Goal: Task Accomplishment & Management: Manage account settings

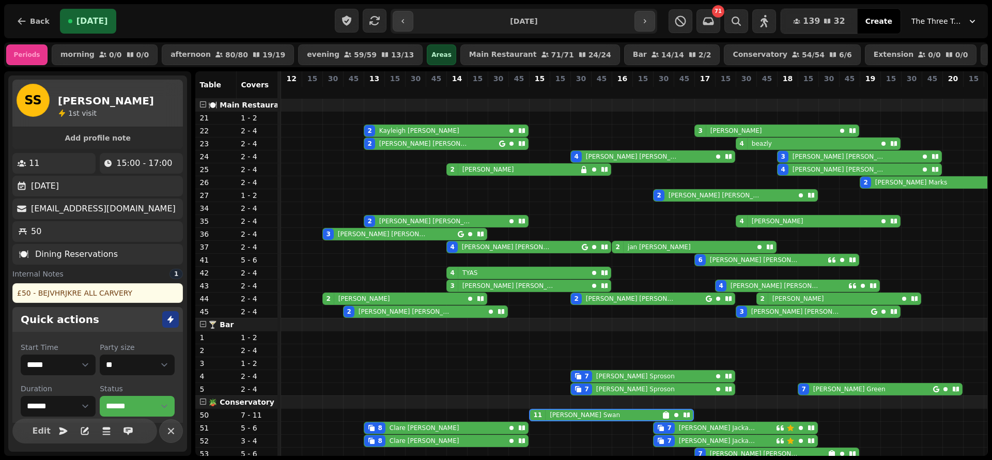
select select "**********"
select select "**"
select select "****"
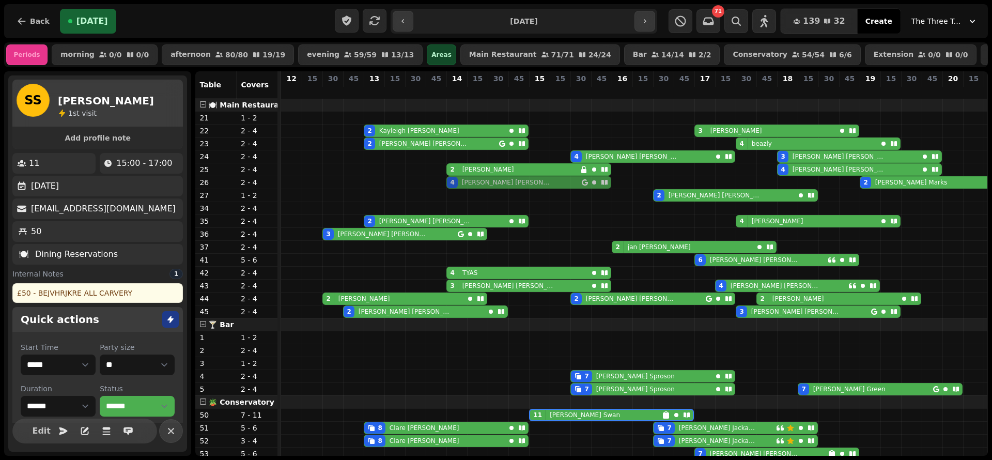
drag, startPoint x: 451, startPoint y: 257, endPoint x: 451, endPoint y: 195, distance: 62.0
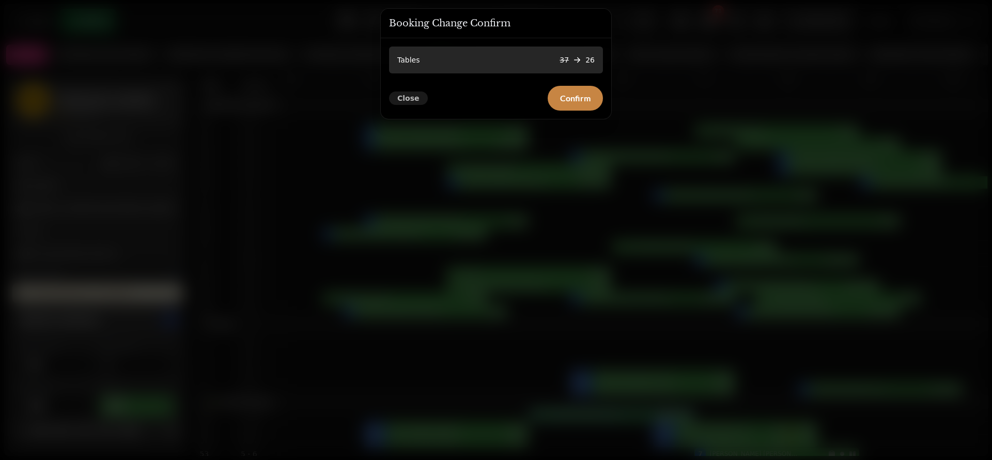
click at [409, 101] on span "Close" at bounding box center [408, 98] width 22 height 7
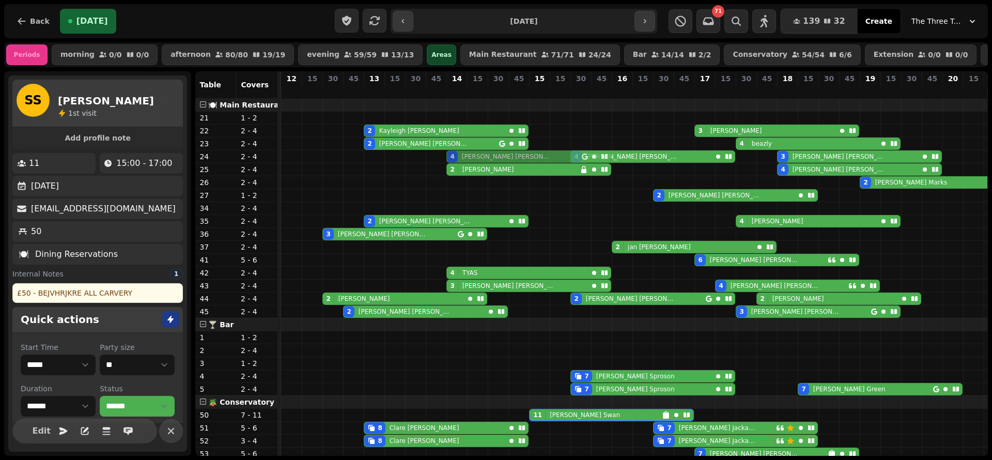
drag, startPoint x: 454, startPoint y: 257, endPoint x: 455, endPoint y: 170, distance: 86.8
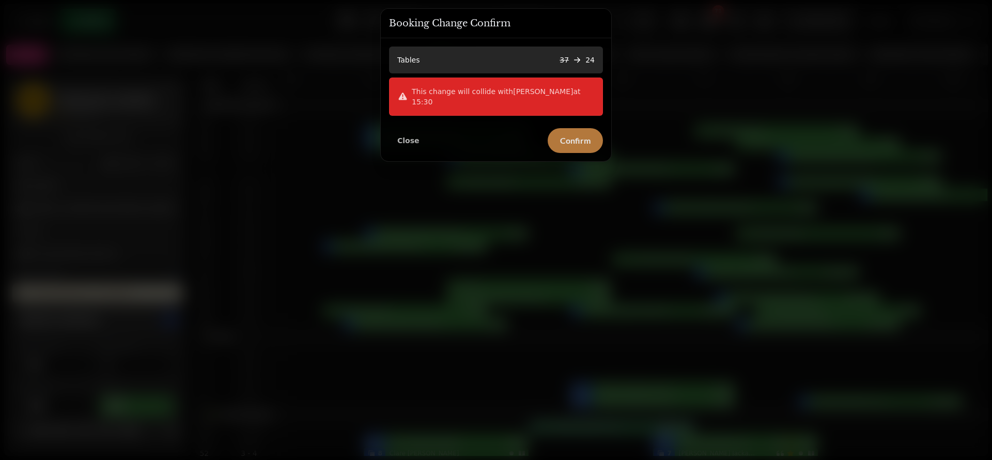
click at [564, 128] on button "Confirm" at bounding box center [575, 140] width 55 height 25
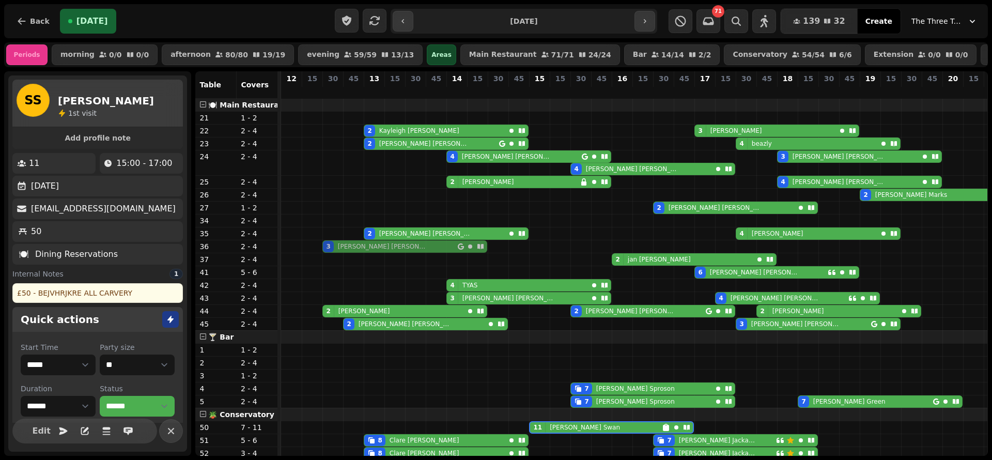
click at [281, 252] on div "3 [PERSON_NAME] 3 [PERSON_NAME]" at bounding box center [281, 246] width 0 height 12
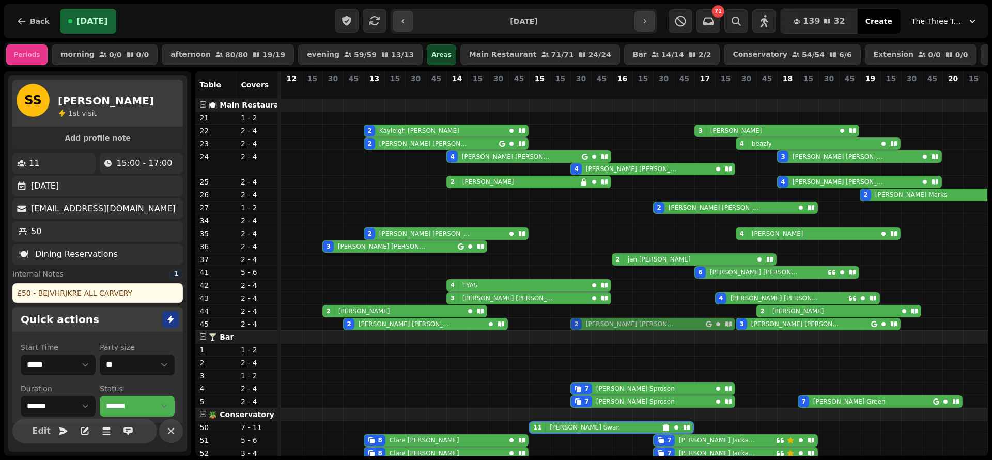
drag, startPoint x: 578, startPoint y: 318, endPoint x: 578, endPoint y: 326, distance: 8.3
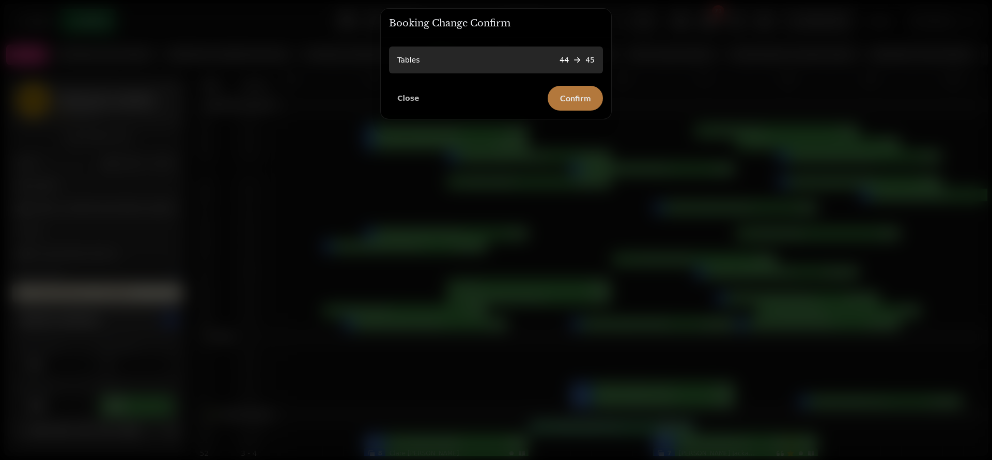
click at [565, 88] on button "Confirm" at bounding box center [575, 98] width 55 height 25
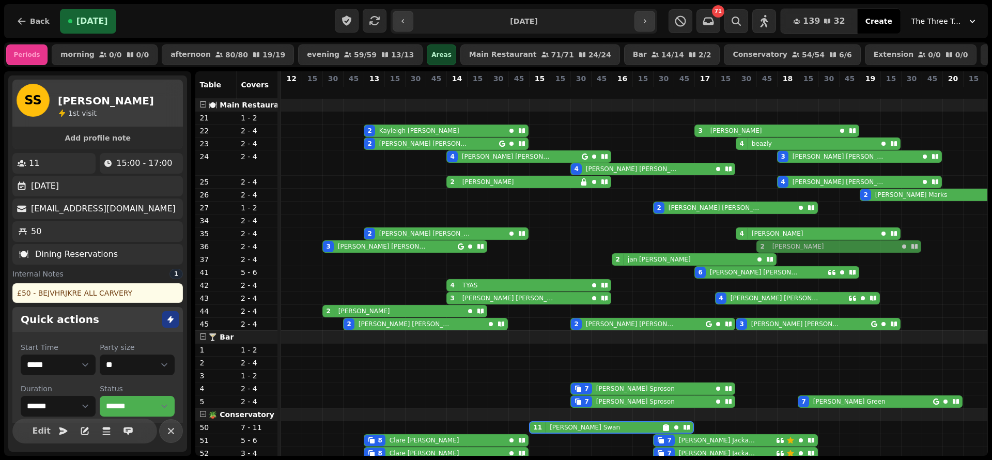
drag, startPoint x: 761, startPoint y: 309, endPoint x: 764, endPoint y: 258, distance: 51.2
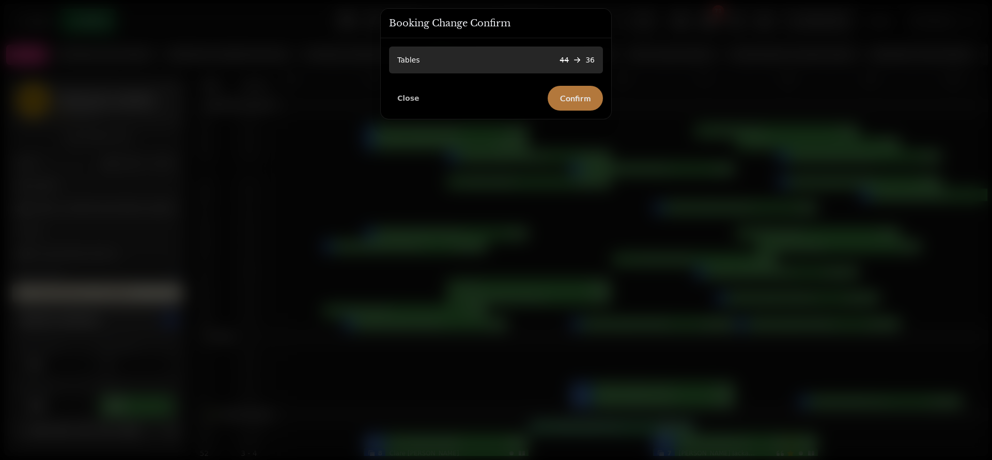
click at [576, 94] on span "Confirm" at bounding box center [575, 98] width 30 height 8
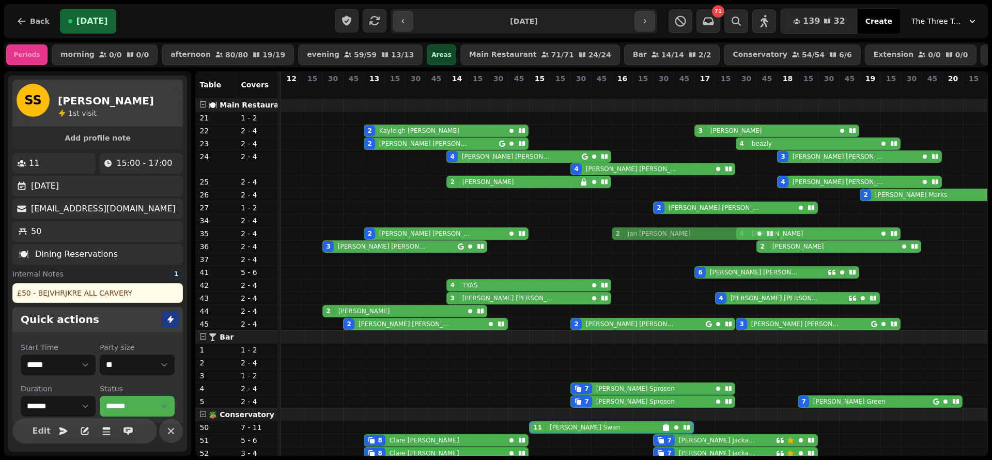
drag, startPoint x: 616, startPoint y: 270, endPoint x: 617, endPoint y: 247, distance: 22.7
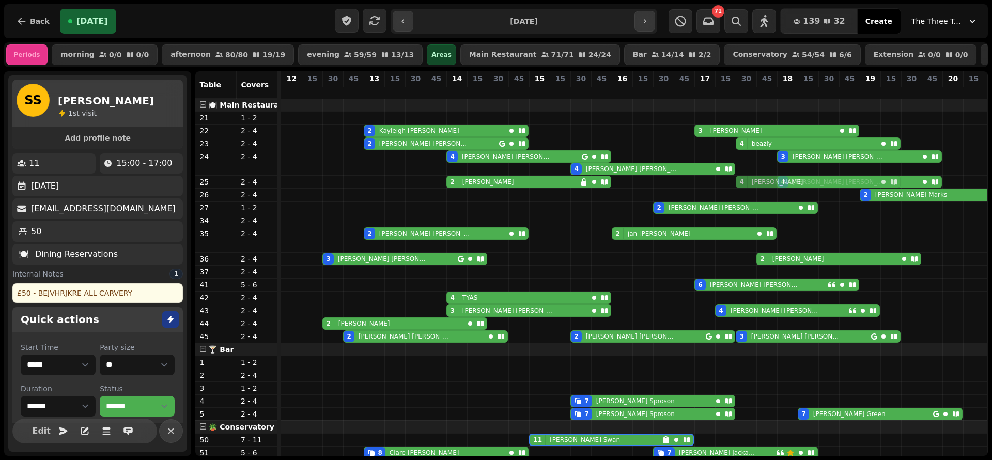
drag, startPoint x: 745, startPoint y: 257, endPoint x: 748, endPoint y: 197, distance: 60.5
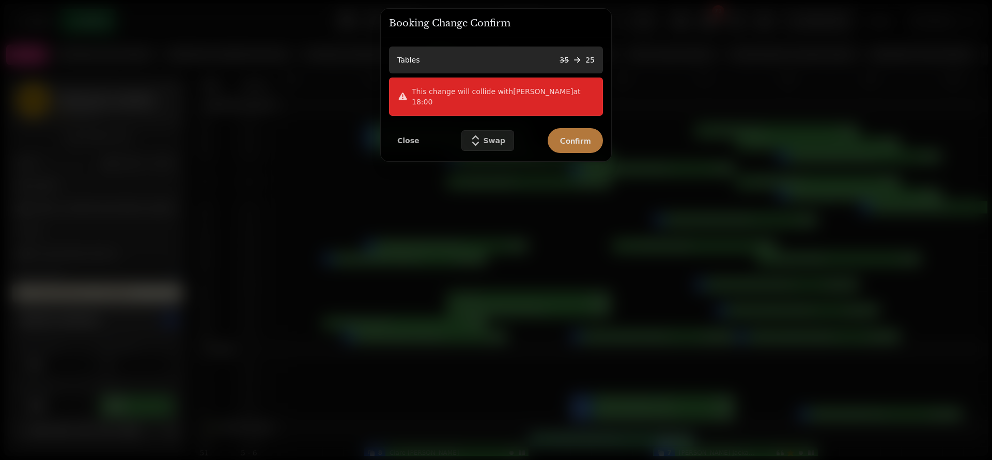
click at [572, 137] on button "Confirm" at bounding box center [575, 140] width 55 height 25
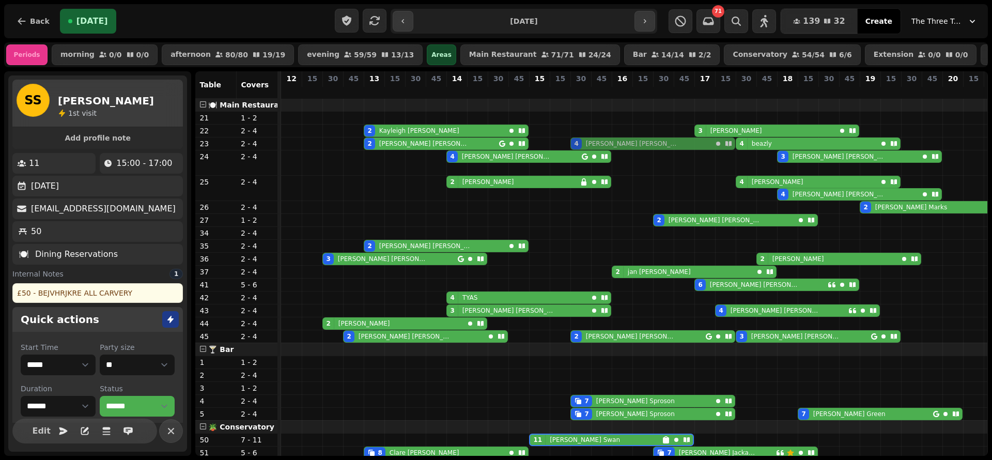
drag, startPoint x: 578, startPoint y: 181, endPoint x: 582, endPoint y: 159, distance: 22.7
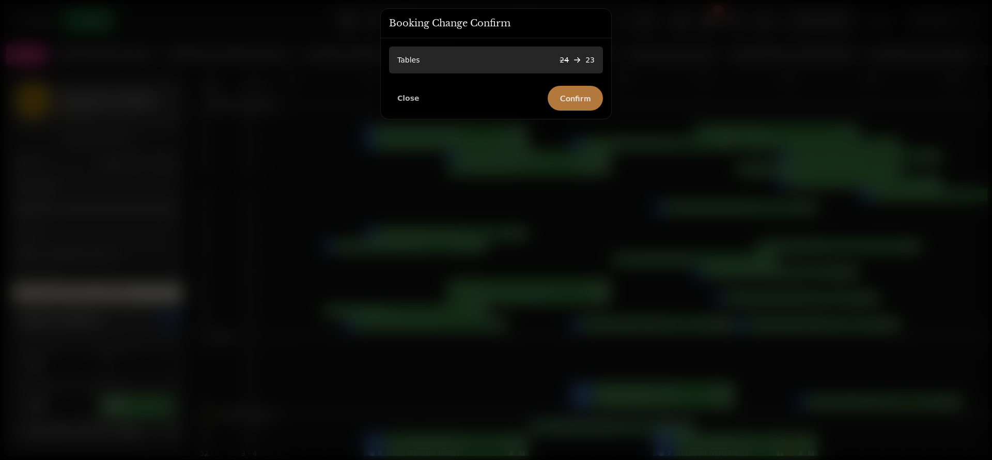
click at [554, 90] on button "Confirm" at bounding box center [575, 98] width 55 height 25
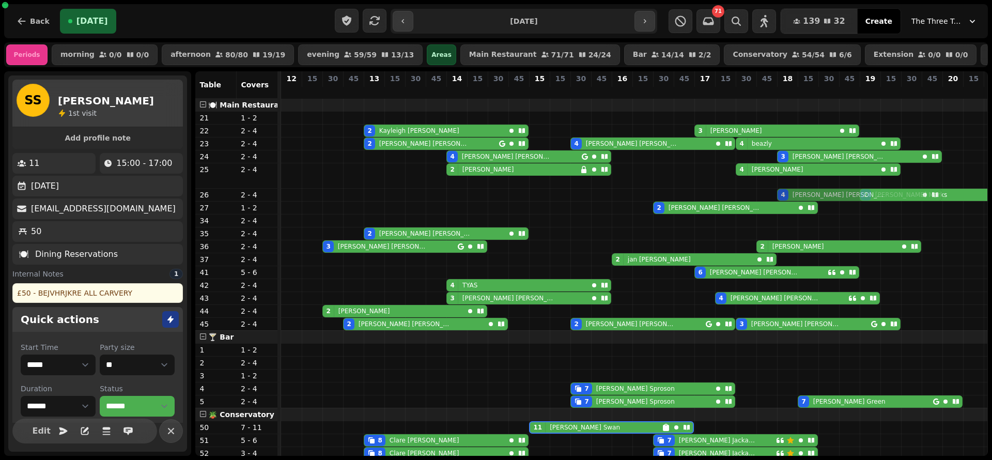
drag, startPoint x: 783, startPoint y: 201, endPoint x: 784, endPoint y: 208, distance: 7.3
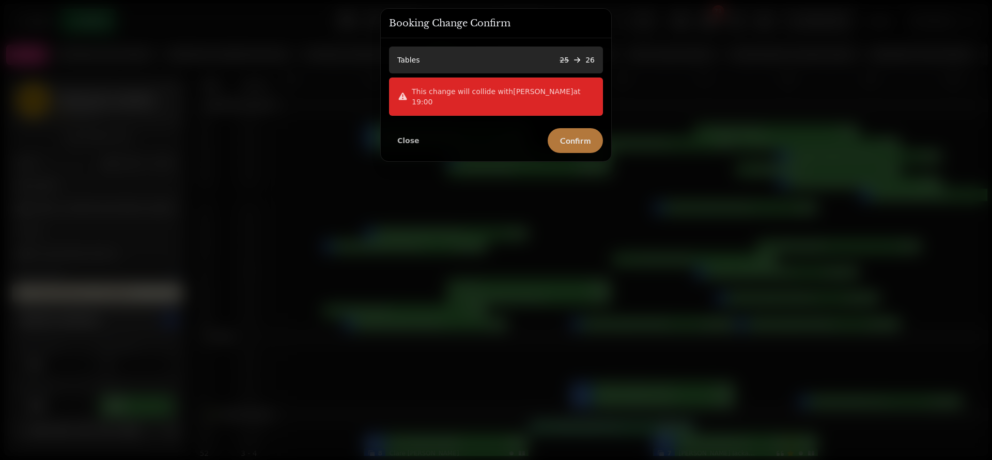
click at [571, 136] on span "Confirm" at bounding box center [575, 140] width 30 height 8
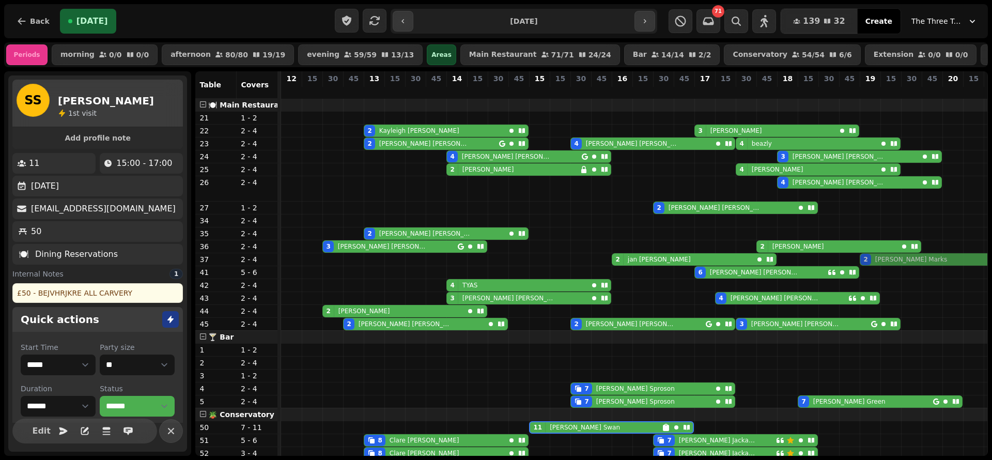
drag, startPoint x: 863, startPoint y: 204, endPoint x: 872, endPoint y: 262, distance: 59.0
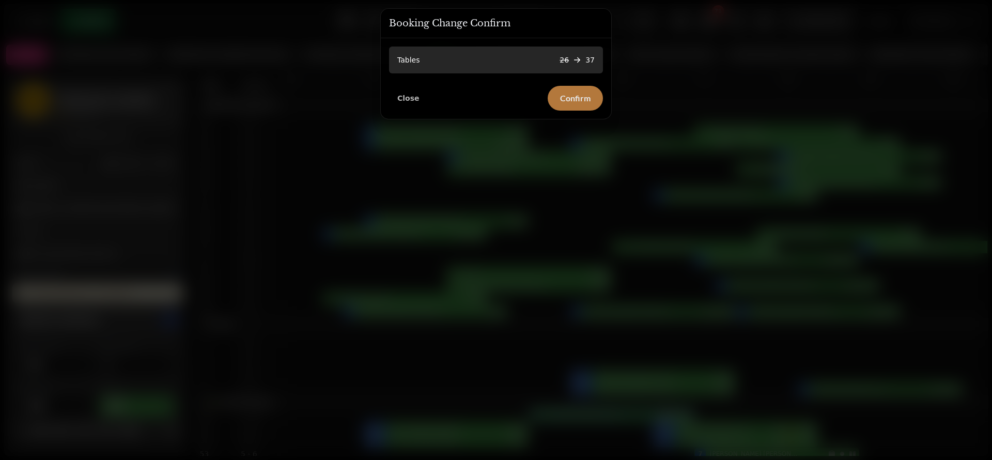
click at [581, 100] on span "Confirm" at bounding box center [575, 98] width 30 height 8
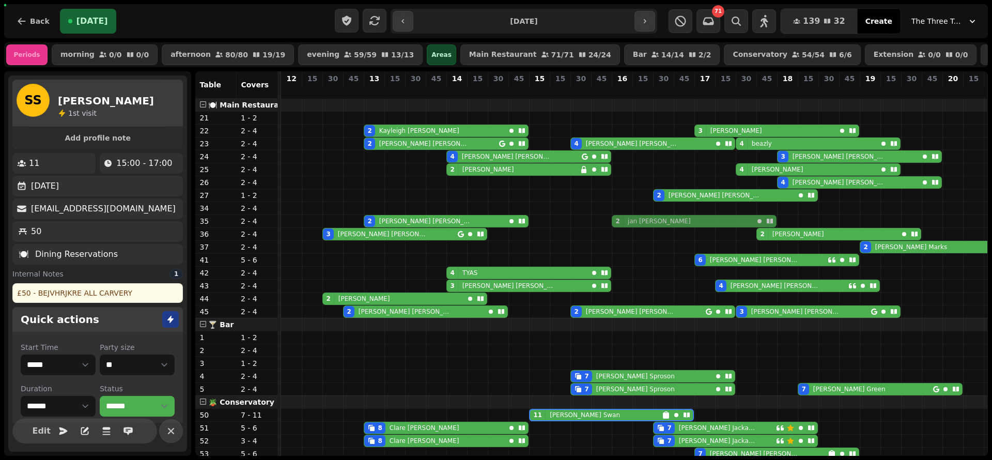
drag, startPoint x: 622, startPoint y: 255, endPoint x: 625, endPoint y: 228, distance: 27.1
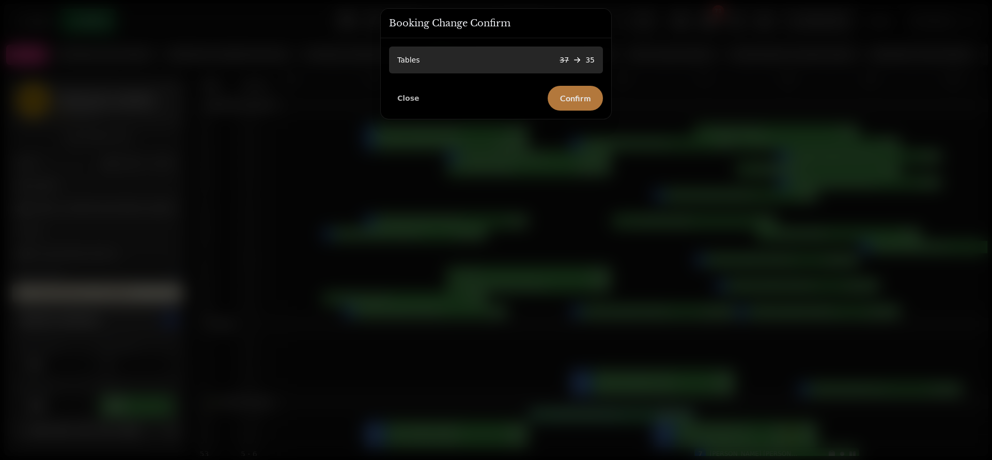
click at [586, 101] on span "Confirm" at bounding box center [575, 98] width 30 height 8
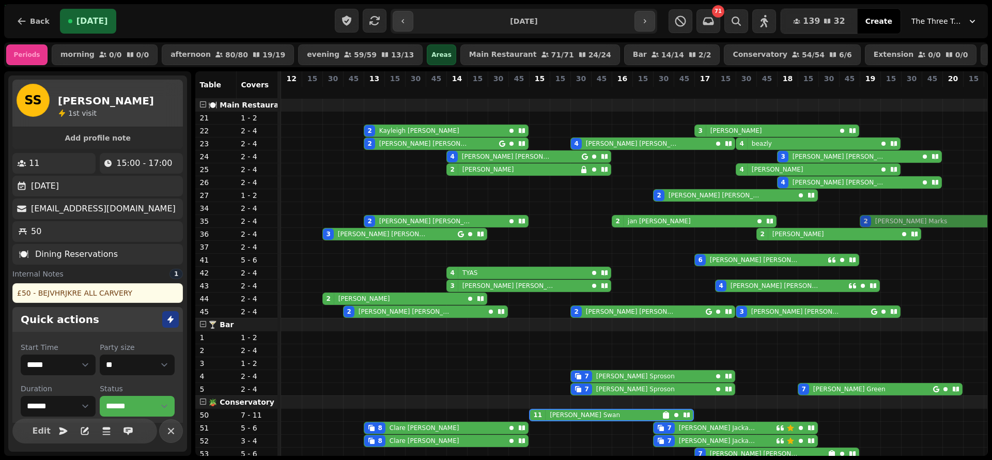
drag, startPoint x: 870, startPoint y: 257, endPoint x: 867, endPoint y: 229, distance: 28.5
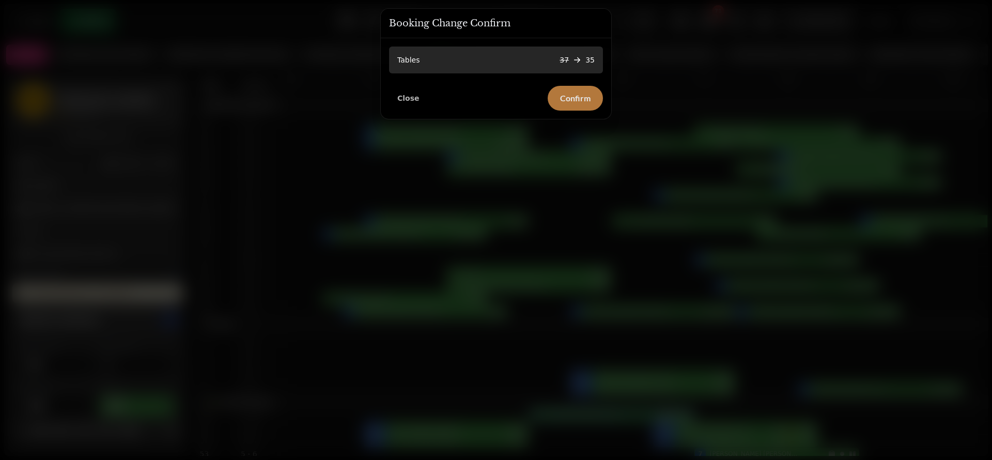
click at [586, 99] on span "Confirm" at bounding box center [575, 98] width 30 height 8
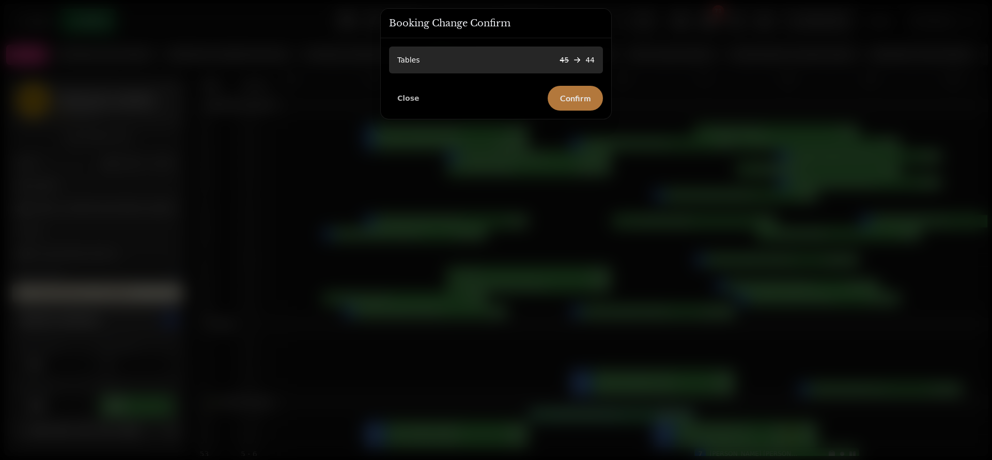
click at [578, 105] on button "Confirm" at bounding box center [575, 98] width 55 height 25
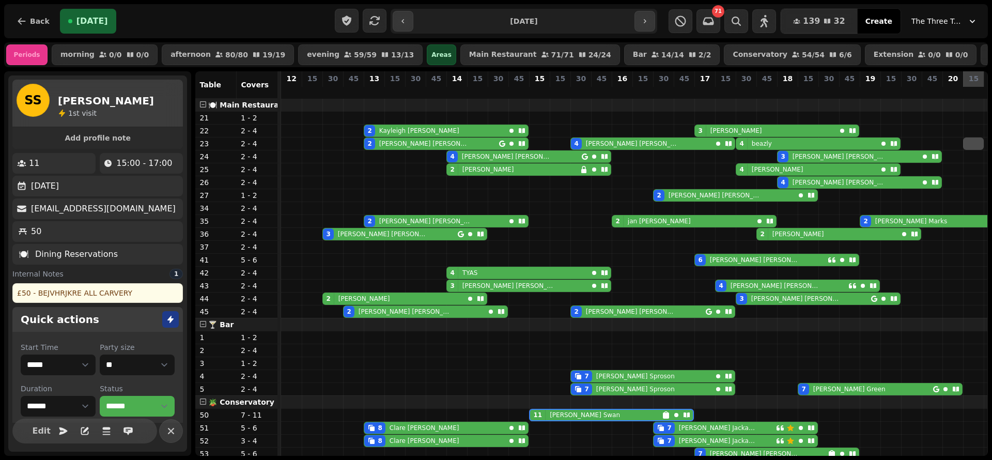
scroll to position [0, 6]
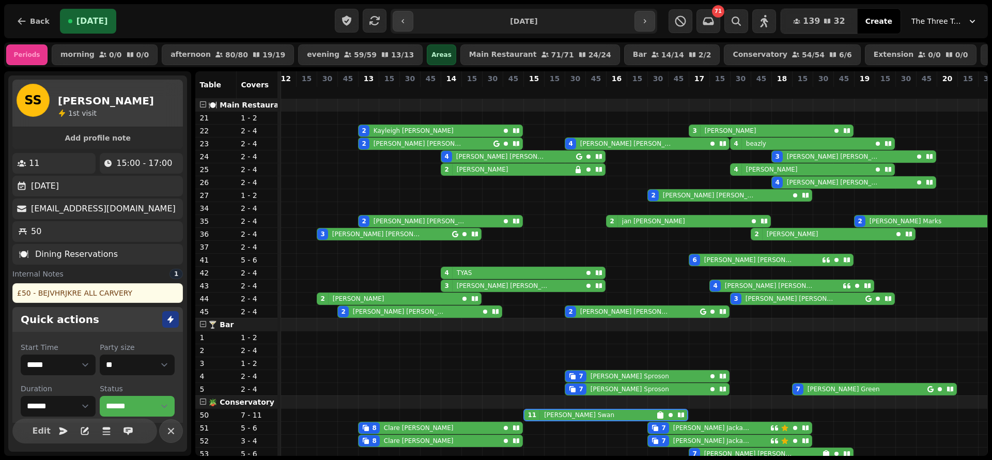
drag, startPoint x: 974, startPoint y: 157, endPoint x: 983, endPoint y: 162, distance: 9.7
click at [983, 162] on div "2 [PERSON_NAME] 3 [PERSON_NAME] 2 [PERSON_NAME] 4 [PERSON_NAME] 4 [PERSON_NAME]…" at bounding box center [634, 277] width 706 height 357
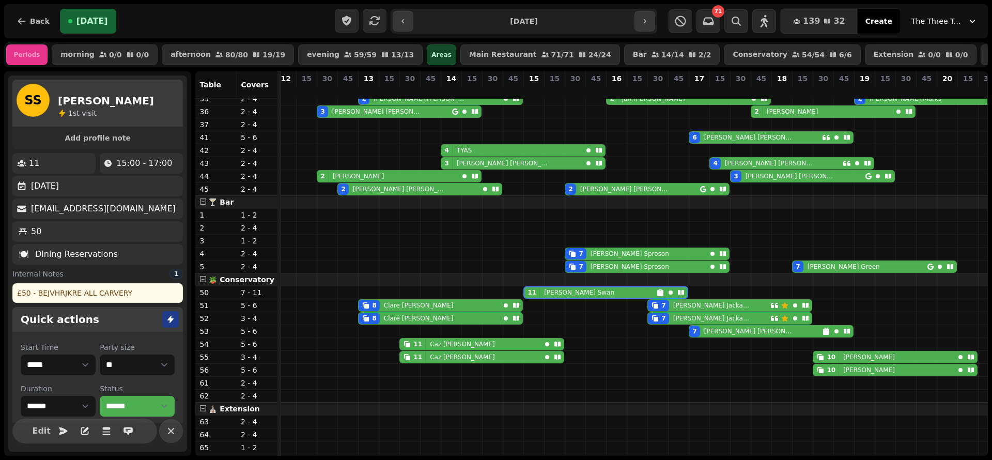
scroll to position [138, 0]
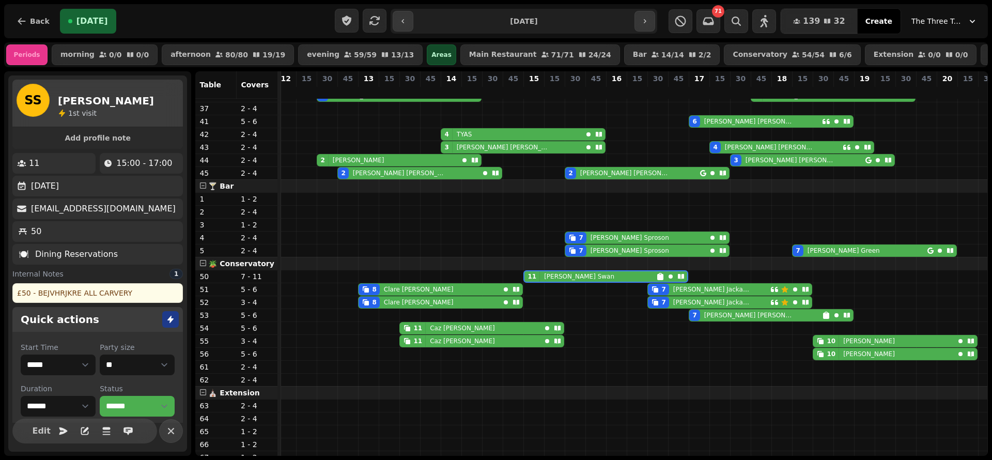
click at [825, 255] on p "[PERSON_NAME]" at bounding box center [844, 250] width 72 height 8
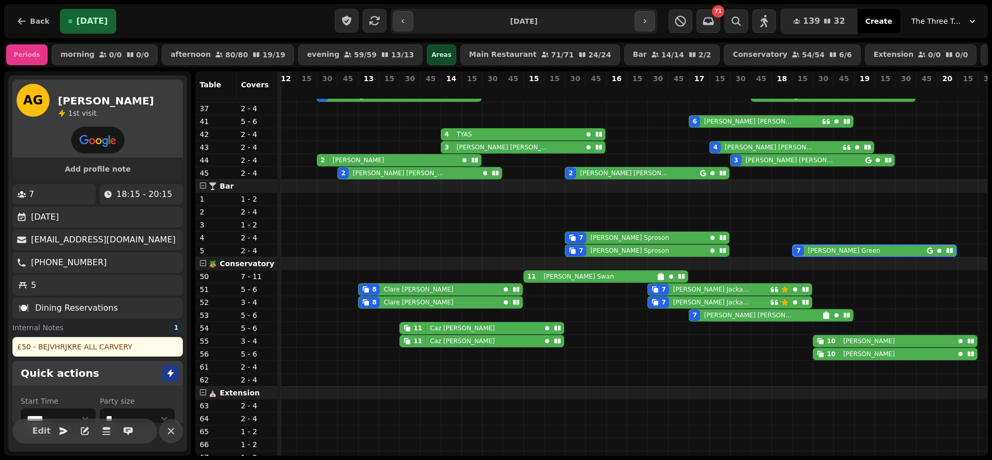
select select "**********"
select select "*"
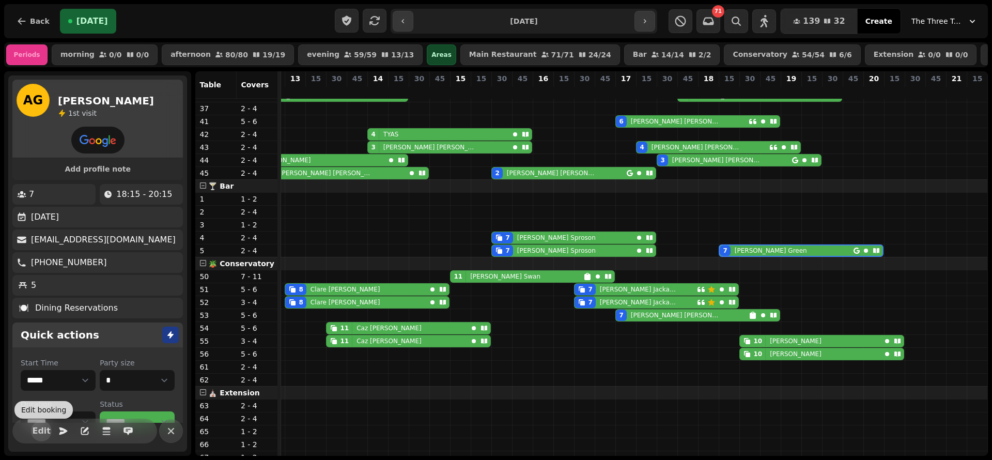
click at [48, 438] on button "Edit" at bounding box center [41, 431] width 21 height 21
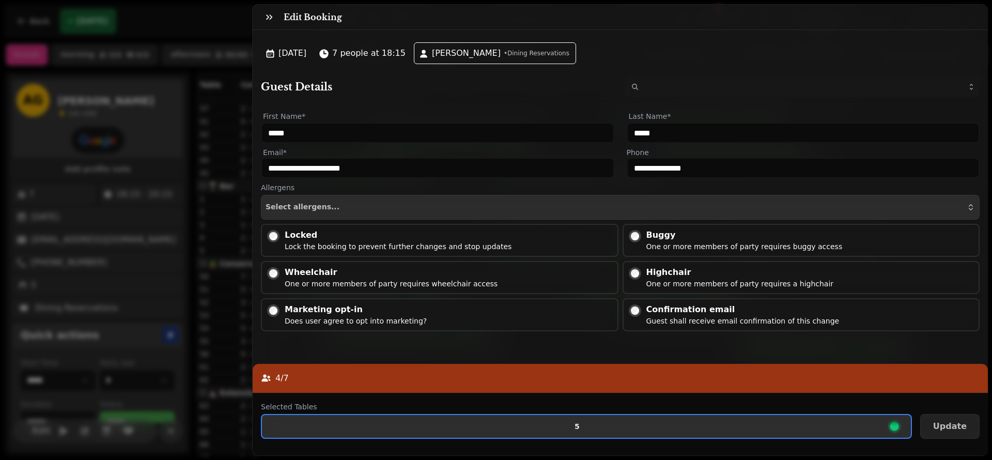
click at [394, 423] on span "5" at bounding box center [577, 426] width 614 height 7
select select "**********"
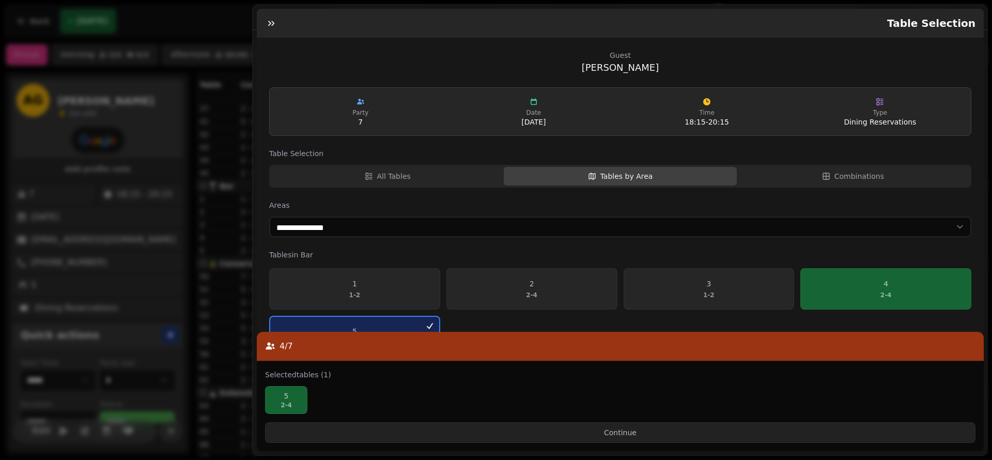
scroll to position [38, 0]
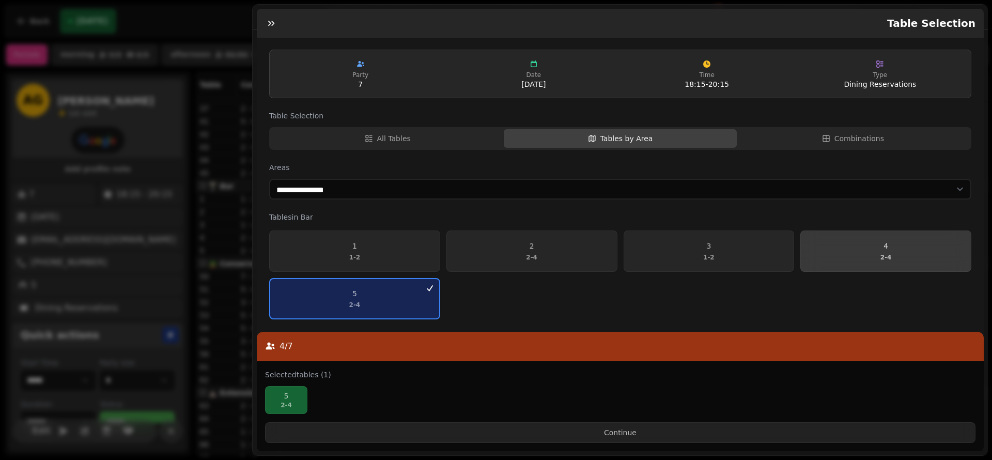
click at [929, 245] on span "4 2 - 4" at bounding box center [886, 251] width 158 height 21
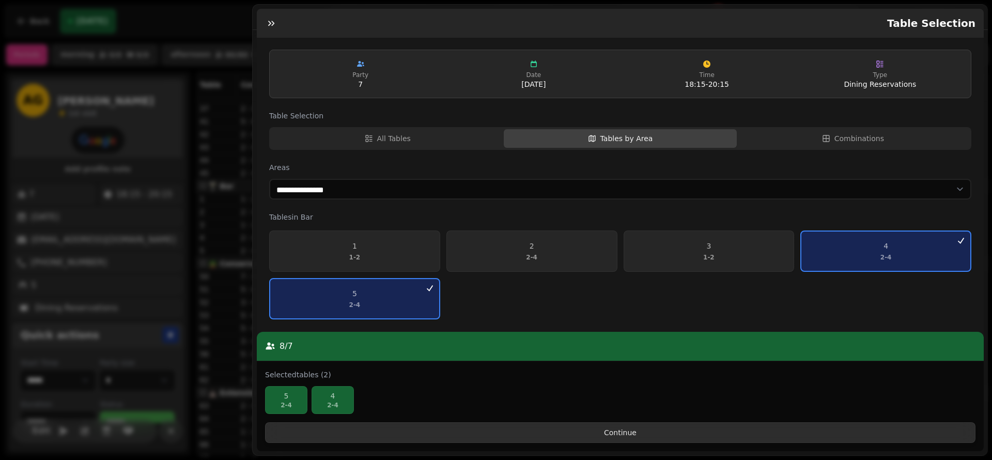
click at [839, 431] on span "Continue" at bounding box center [620, 432] width 693 height 7
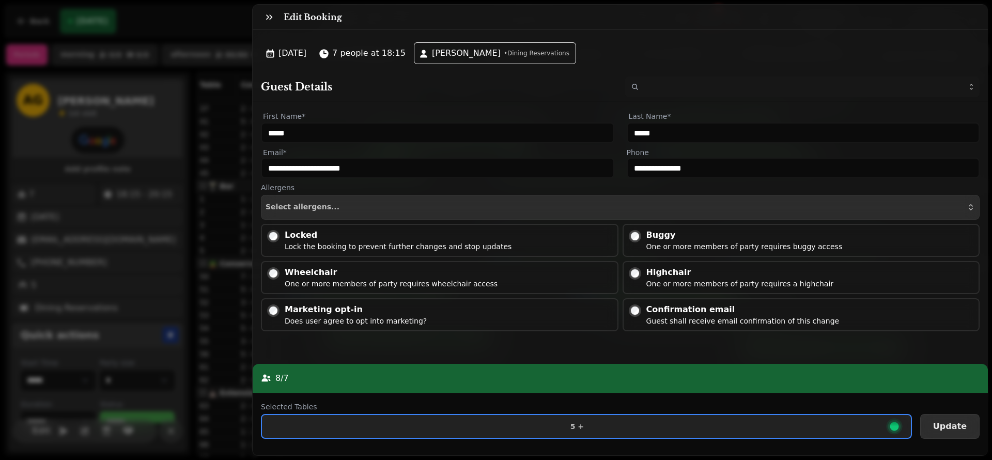
click at [944, 414] on button "Update" at bounding box center [949, 426] width 59 height 25
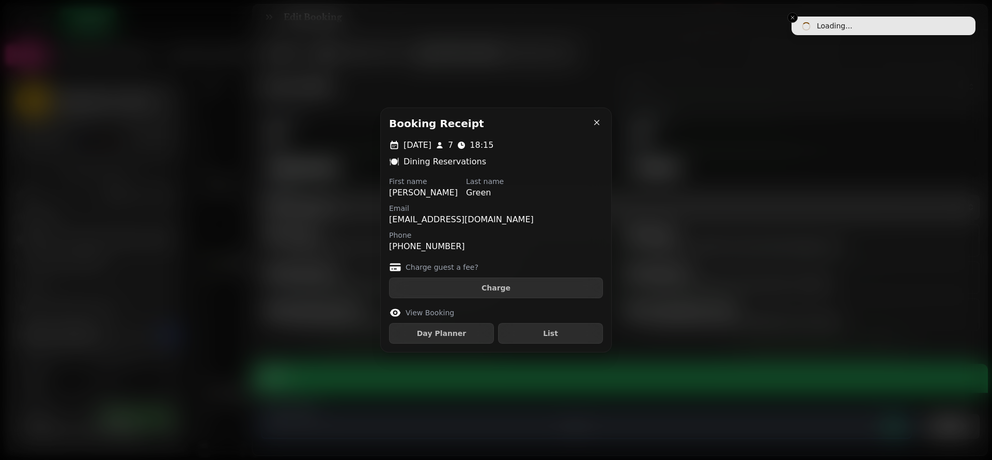
click at [944, 411] on div at bounding box center [496, 230] width 992 height 460
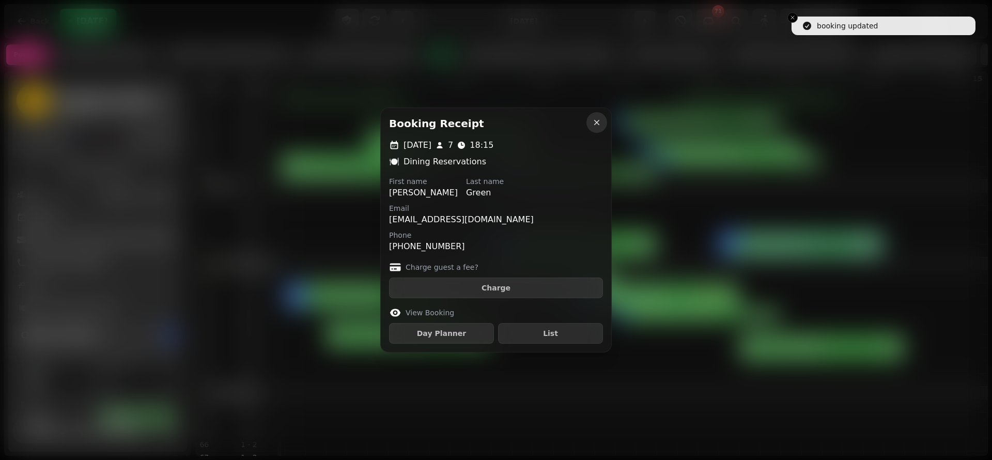
click at [598, 126] on icon "button" at bounding box center [597, 122] width 10 height 10
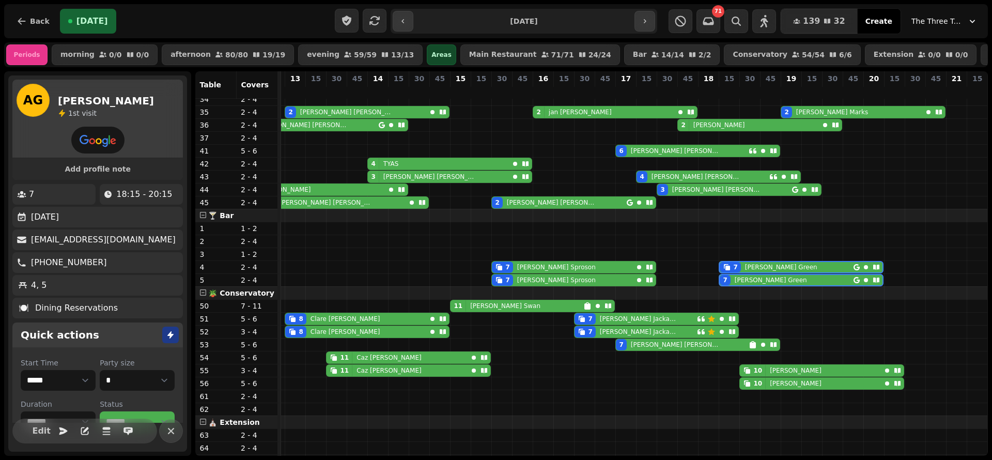
scroll to position [0, 0]
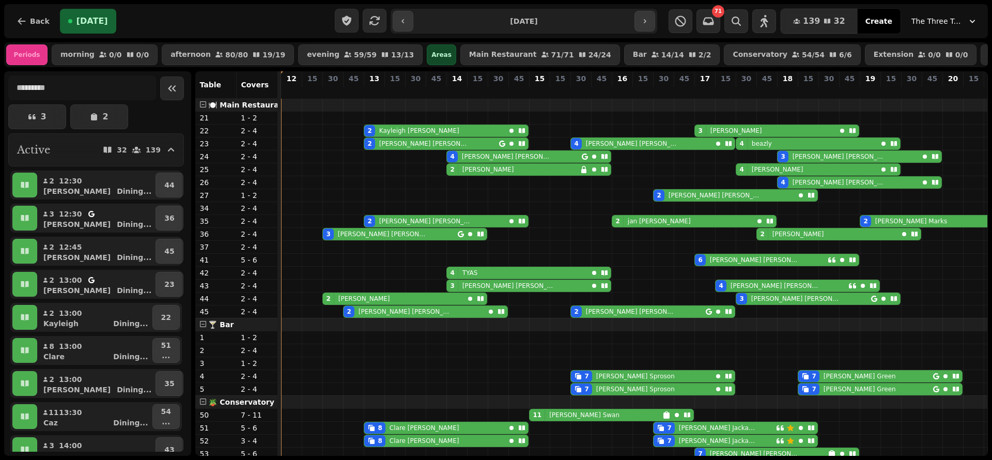
scroll to position [213, 0]
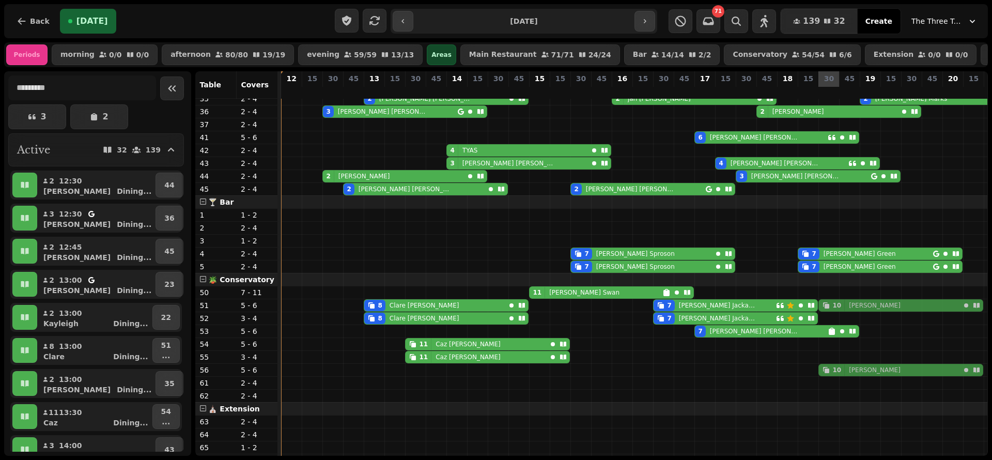
drag, startPoint x: 827, startPoint y: 360, endPoint x: 827, endPoint y: 302, distance: 57.4
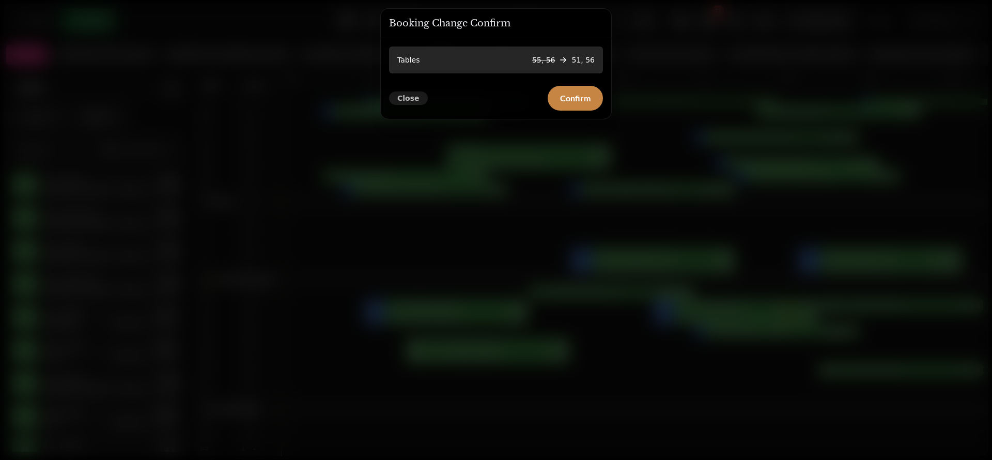
click at [404, 101] on span "Close" at bounding box center [408, 98] width 22 height 7
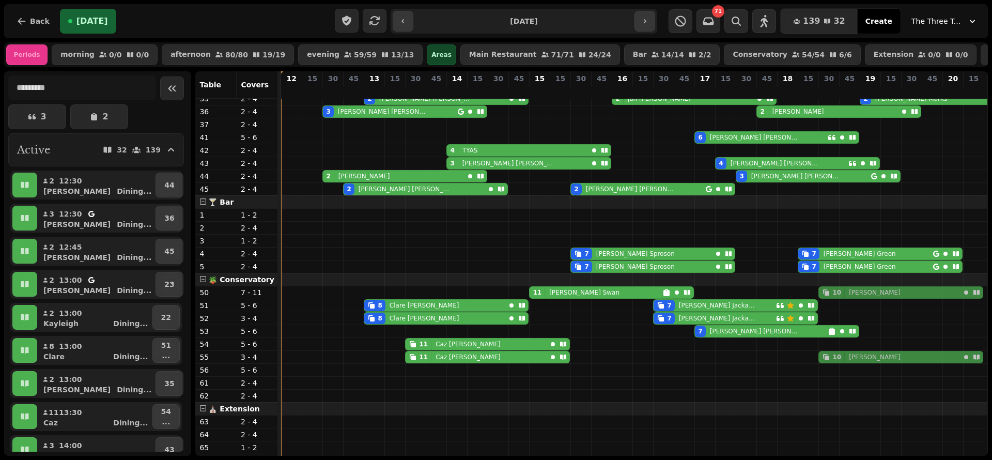
drag, startPoint x: 829, startPoint y: 380, endPoint x: 824, endPoint y: 306, distance: 74.0
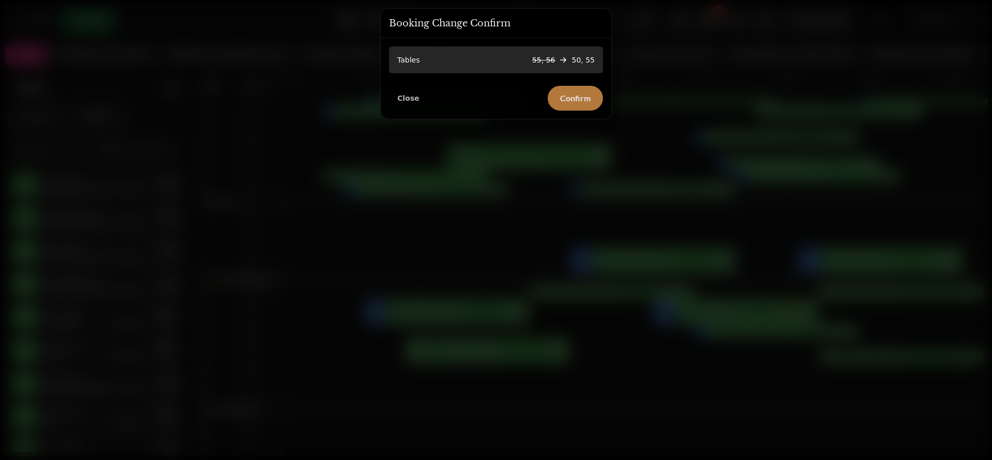
click at [577, 94] on span "Confirm" at bounding box center [575, 98] width 30 height 8
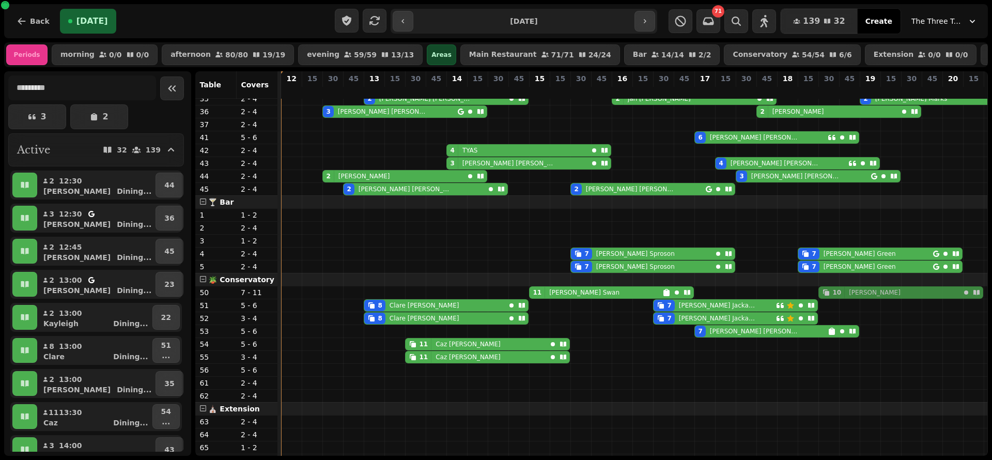
drag, startPoint x: 829, startPoint y: 328, endPoint x: 831, endPoint y: 304, distance: 23.8
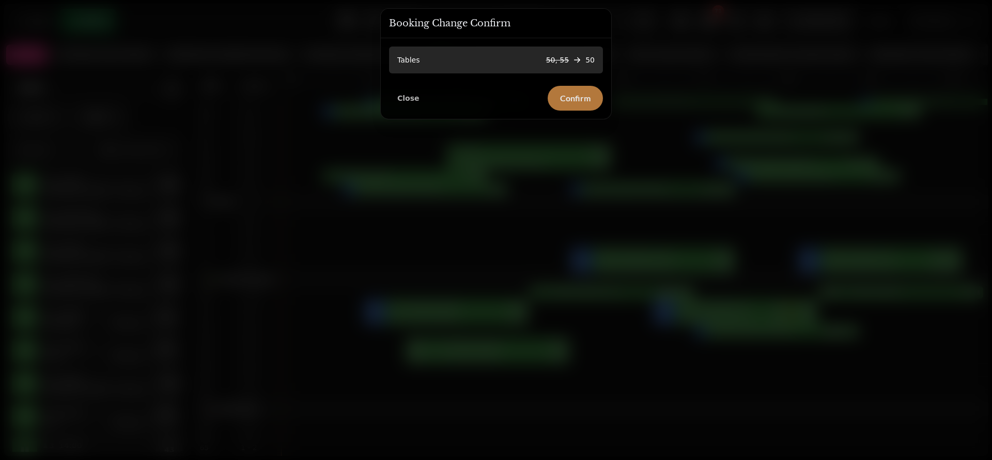
click at [559, 88] on button "Confirm" at bounding box center [575, 98] width 55 height 25
